Goal: Task Accomplishment & Management: Manage account settings

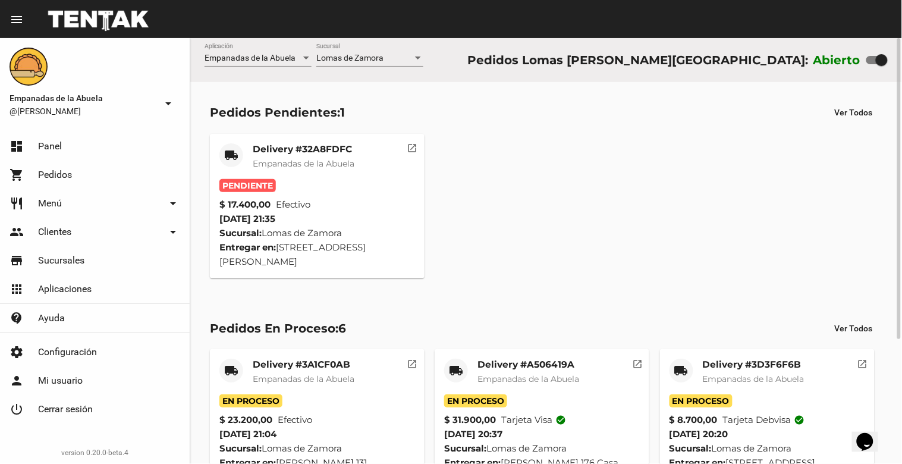
click at [306, 144] on mat-card-title "Delivery #32A8FDFC" at bounding box center [304, 149] width 102 height 12
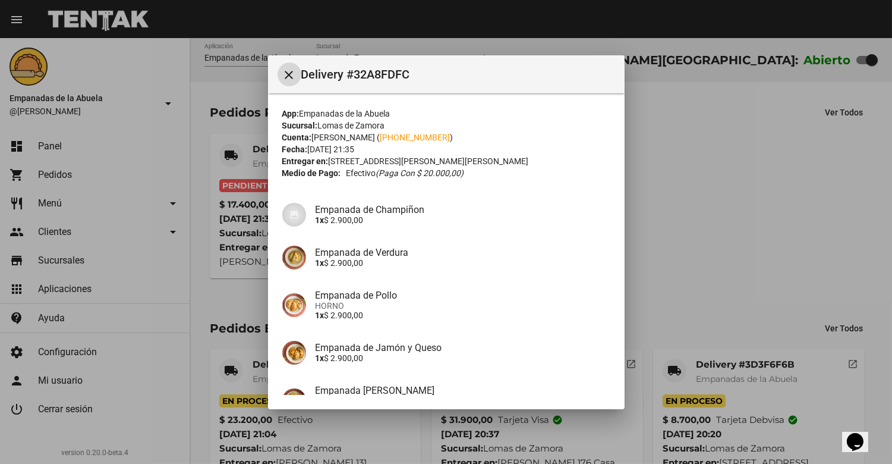
scroll to position [125, 0]
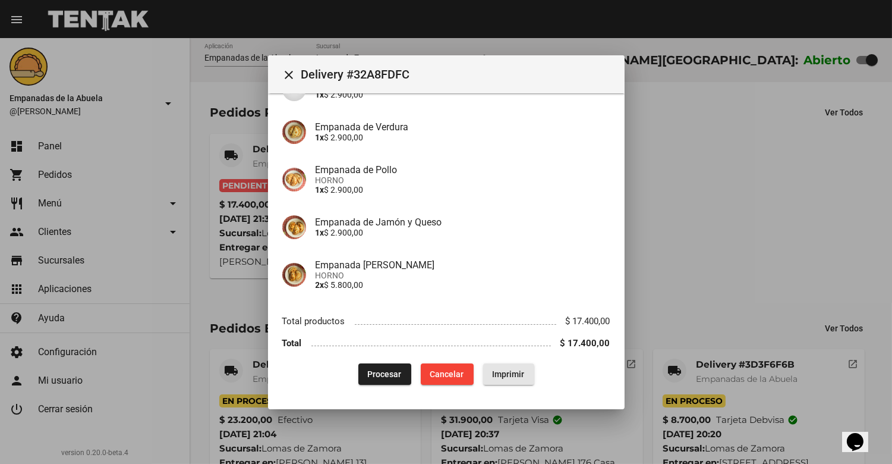
click at [498, 371] on span "Imprimir" at bounding box center [509, 374] width 32 height 10
click at [383, 377] on span "Procesar" at bounding box center [385, 374] width 34 height 10
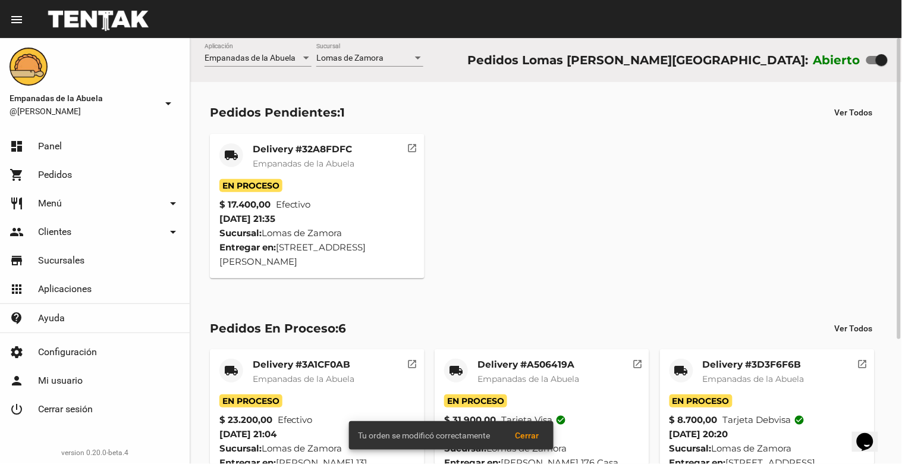
click at [418, 57] on div at bounding box center [418, 57] width 6 height 3
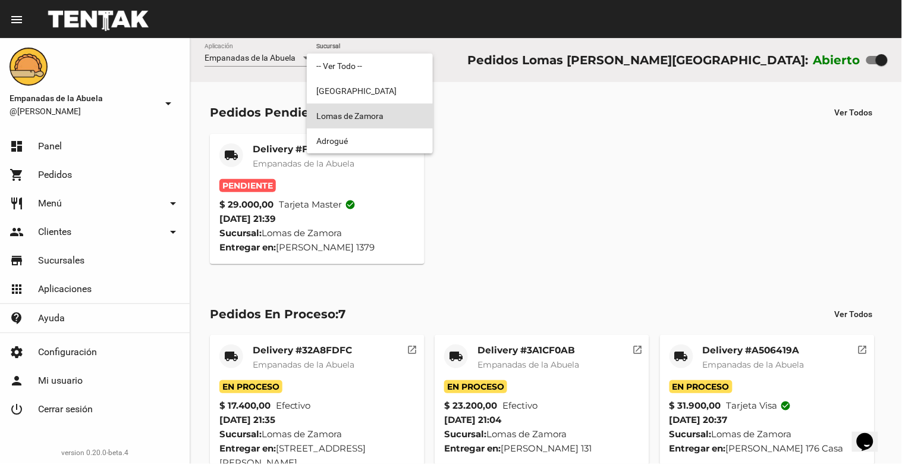
click at [298, 149] on div at bounding box center [451, 232] width 902 height 464
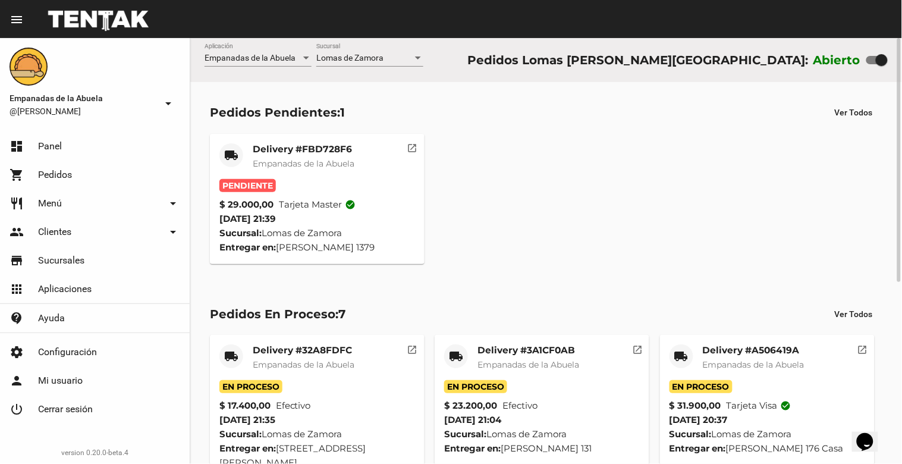
click at [322, 152] on mat-card-title "Delivery #FBD728F6" at bounding box center [304, 149] width 102 height 12
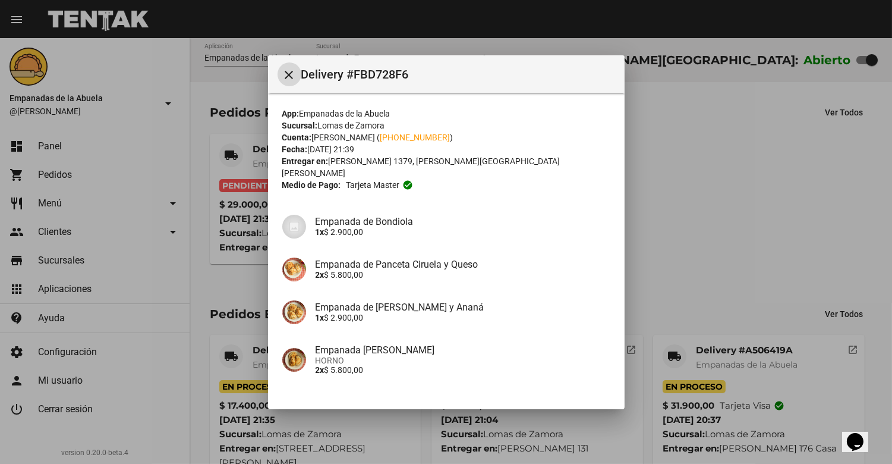
scroll to position [221, 0]
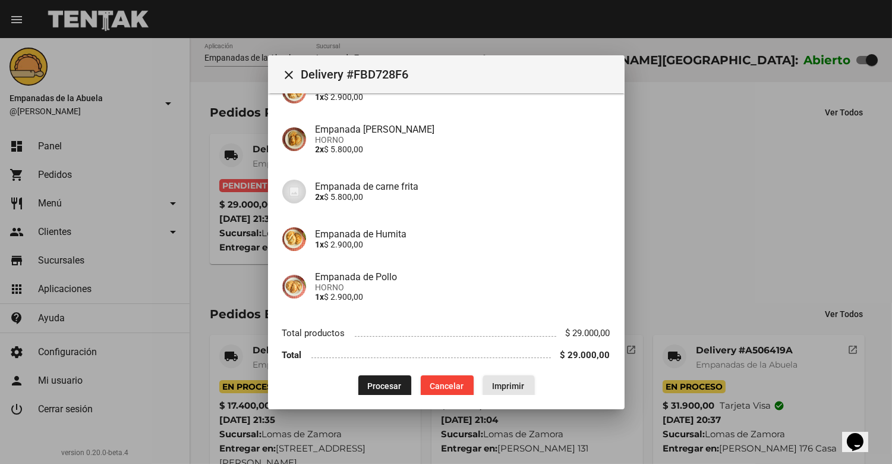
drag, startPoint x: 502, startPoint y: 375, endPoint x: 395, endPoint y: 369, distance: 107.2
click at [504, 381] on span "Imprimir" at bounding box center [509, 386] width 32 height 10
drag, startPoint x: 393, startPoint y: 373, endPoint x: 392, endPoint y: 358, distance: 14.3
click at [393, 381] on span "Procesar" at bounding box center [385, 386] width 34 height 10
